Goal: Check status: Check status

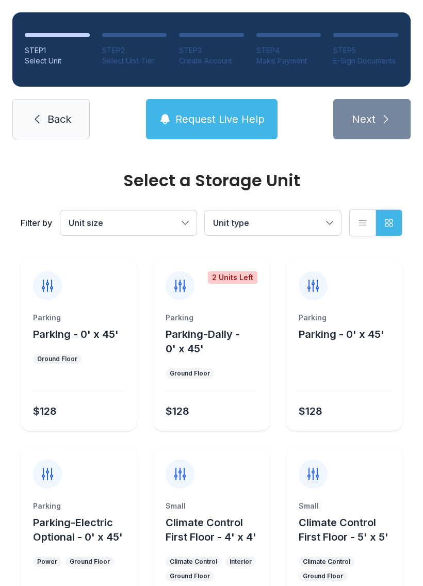
click at [212, 118] on span "Request Live Help" at bounding box center [219, 119] width 89 height 14
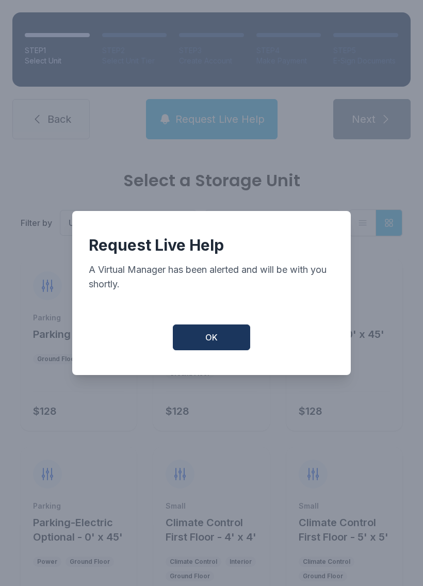
click at [213, 338] on span "OK" at bounding box center [211, 337] width 12 height 12
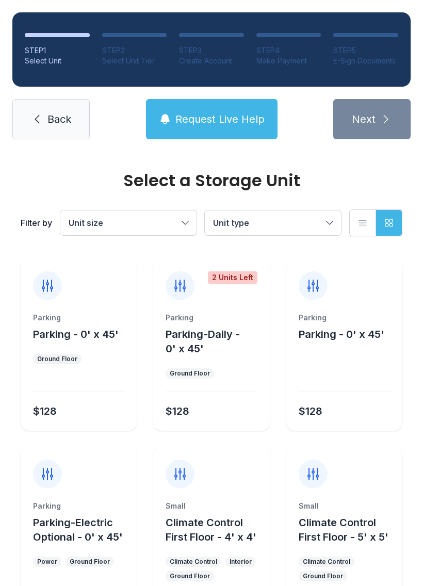
click at [178, 220] on button "Unit size" at bounding box center [128, 222] width 136 height 25
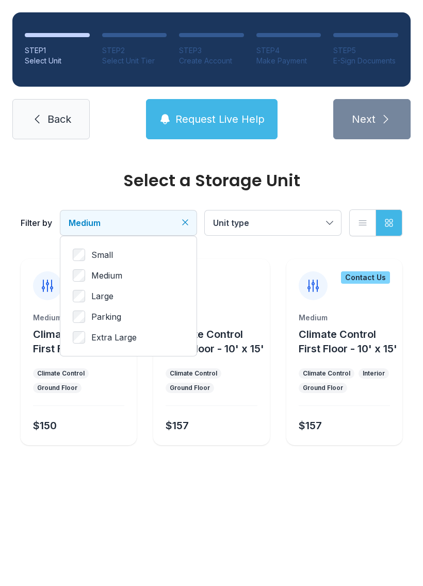
click at [321, 216] on button "Unit type" at bounding box center [273, 222] width 136 height 25
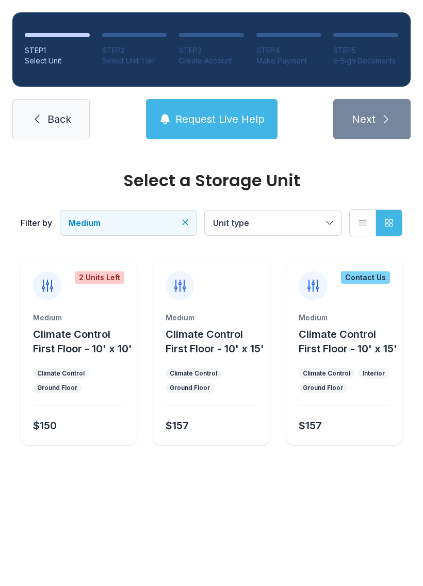
click at [321, 218] on span "Unit type" at bounding box center [267, 223] width 109 height 12
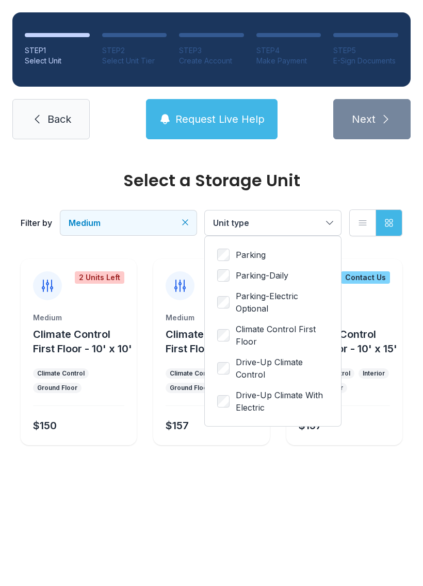
click at [323, 215] on button "Unit type" at bounding box center [273, 222] width 136 height 25
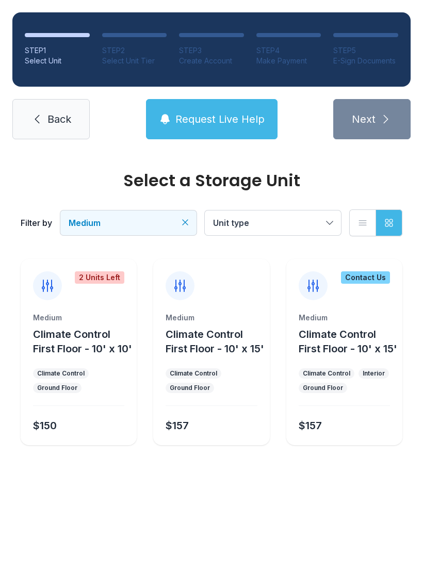
click at [38, 111] on link "Back" at bounding box center [50, 119] width 77 height 40
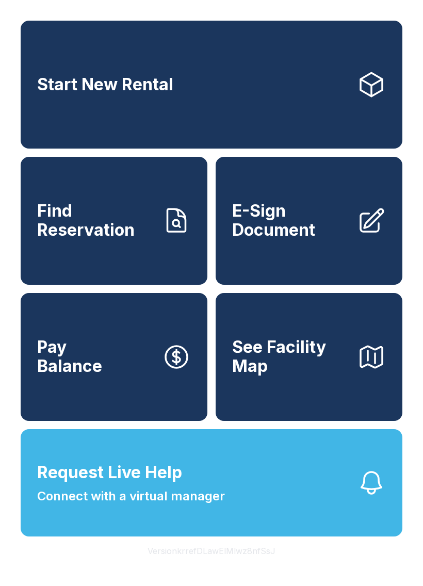
click at [117, 239] on span "Find Reservation" at bounding box center [95, 221] width 117 height 38
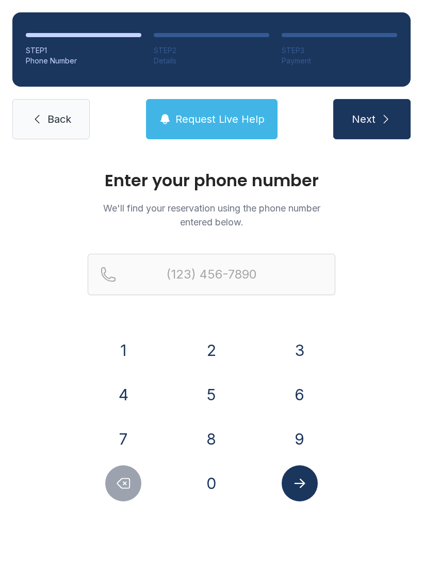
click at [121, 385] on button "4" at bounding box center [123, 394] width 36 height 36
click at [125, 342] on button "1" at bounding box center [123, 350] width 36 height 36
click at [118, 372] on div "1 2 3 4 5 6 7 8 9 0" at bounding box center [211, 416] width 247 height 169
click at [122, 377] on button "4" at bounding box center [123, 394] width 36 height 36
click at [214, 388] on button "5" at bounding box center [211, 394] width 36 height 36
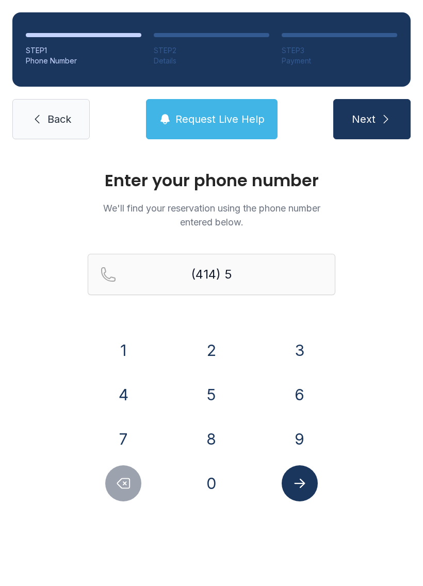
click at [294, 346] on button "3" at bounding box center [299, 350] width 36 height 36
click at [203, 467] on button "0" at bounding box center [211, 483] width 36 height 36
click at [125, 421] on button "7" at bounding box center [123, 439] width 36 height 36
click at [301, 344] on button "3" at bounding box center [299, 350] width 36 height 36
click at [138, 424] on div "7" at bounding box center [124, 439] width 72 height 36
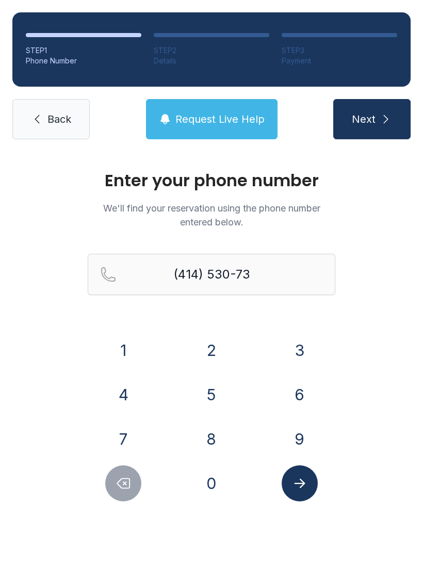
click at [135, 388] on button "4" at bounding box center [123, 394] width 36 height 36
click at [120, 480] on icon "Delete number" at bounding box center [124, 483] width 12 height 10
click at [121, 430] on button "7" at bounding box center [123, 439] width 36 height 36
click at [121, 396] on button "4" at bounding box center [123, 394] width 36 height 36
type input "[PHONE_NUMBER]"
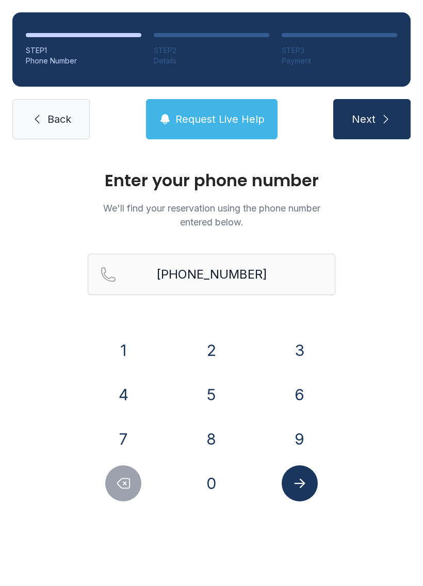
click at [56, 114] on span "Back" at bounding box center [59, 119] width 24 height 14
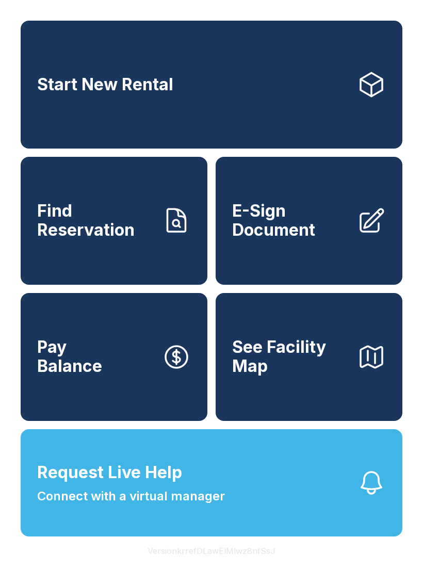
click at [215, 505] on span "Request Live Help Connect with a virtual manager" at bounding box center [131, 482] width 188 height 45
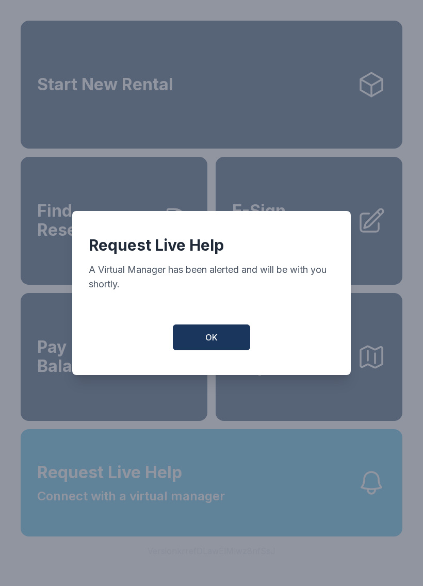
click at [211, 342] on span "OK" at bounding box center [211, 337] width 12 height 12
